Goal: Task Accomplishment & Management: Use online tool/utility

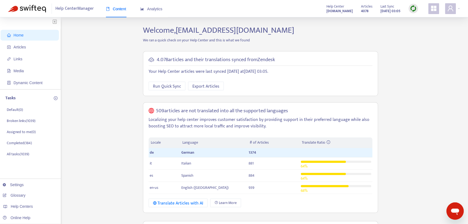
click at [411, 9] on img at bounding box center [413, 8] width 7 height 7
click at [423, 20] on link "Quick Sync" at bounding box center [424, 19] width 23 height 6
click at [415, 10] on img at bounding box center [413, 8] width 7 height 7
click at [12, 49] on span "Articles" at bounding box center [31, 47] width 48 height 11
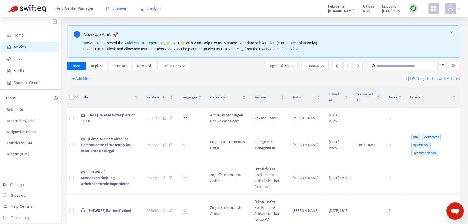
click at [413, 8] on img at bounding box center [413, 8] width 7 height 7
click at [416, 20] on link "Quick Sync" at bounding box center [424, 19] width 23 height 6
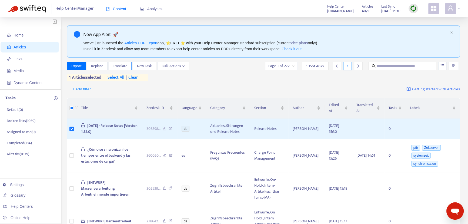
click at [117, 65] on span "Translate" at bounding box center [120, 66] width 14 height 6
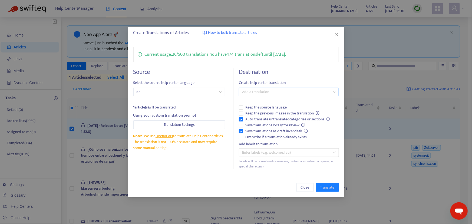
click at [261, 93] on div at bounding box center [286, 92] width 92 height 6
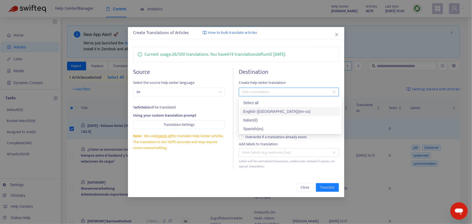
click at [261, 111] on div "English ([GEOGRAPHIC_DATA]) ( en-us )" at bounding box center [290, 111] width 94 height 6
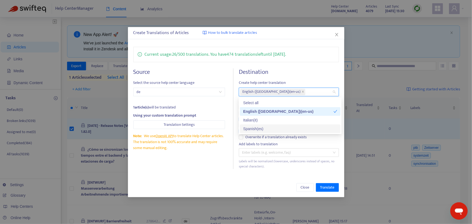
click at [273, 175] on div "Create Translations of Articles How to bulk translate articles Current usage: 2…" at bounding box center [236, 112] width 216 height 170
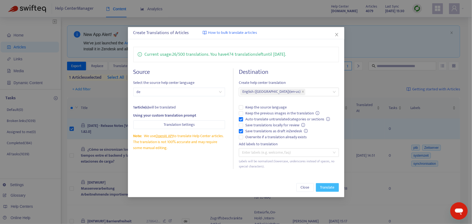
click at [329, 186] on span "Translate" at bounding box center [327, 187] width 14 height 6
